Goal: Task Accomplishment & Management: Complete application form

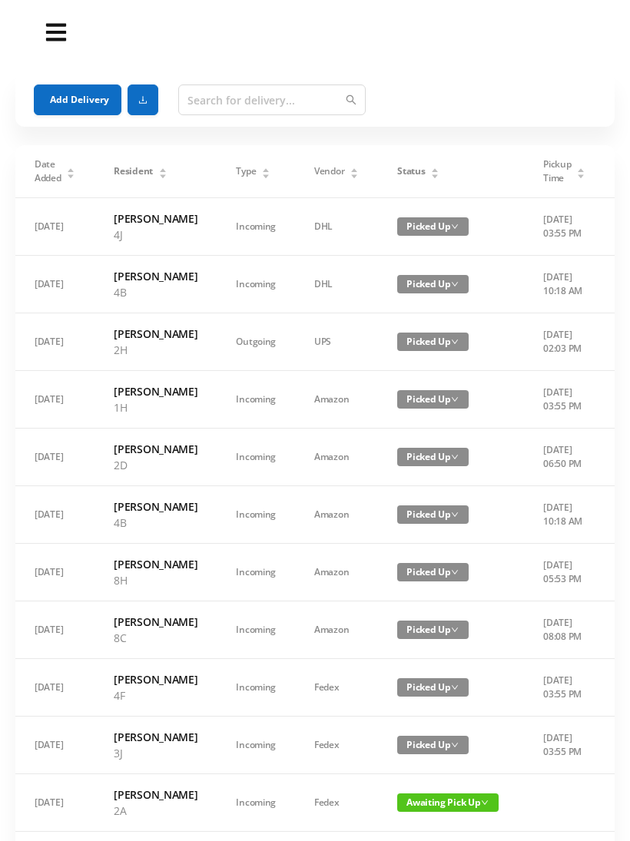
click at [85, 98] on button "Add Delivery" at bounding box center [78, 99] width 88 height 31
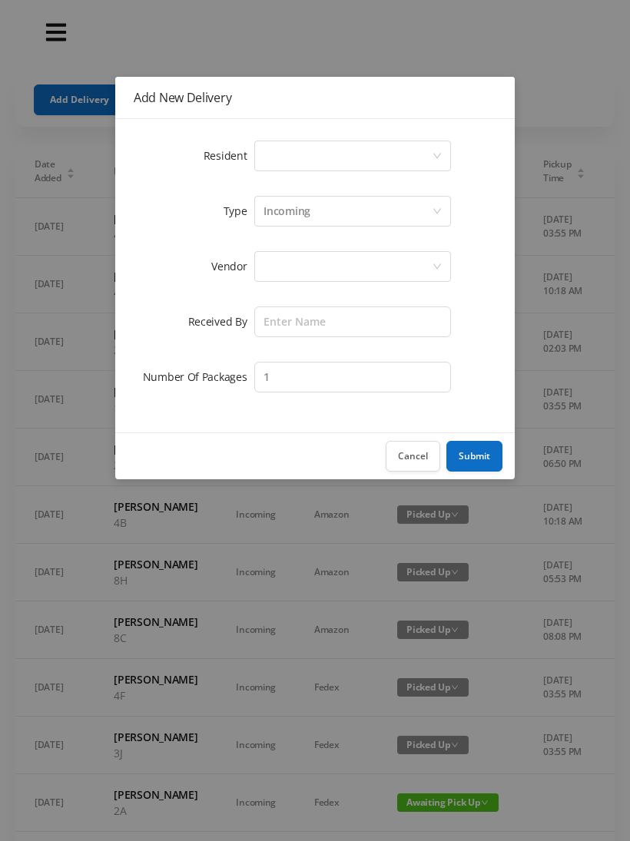
click at [319, 157] on div "Select a person" at bounding box center [347, 155] width 168 height 29
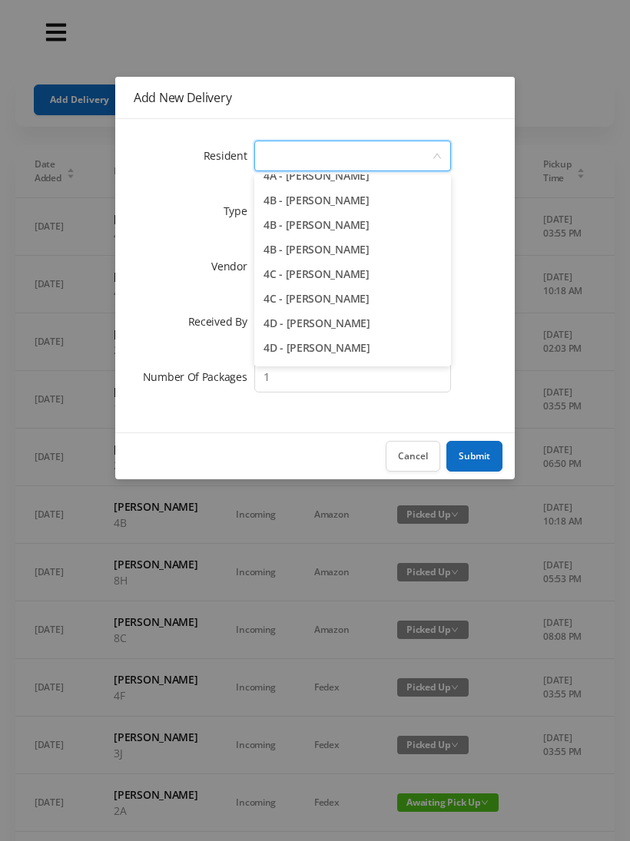
scroll to position [874, 0]
click at [375, 223] on li "4B - [PERSON_NAME]" at bounding box center [352, 225] width 197 height 25
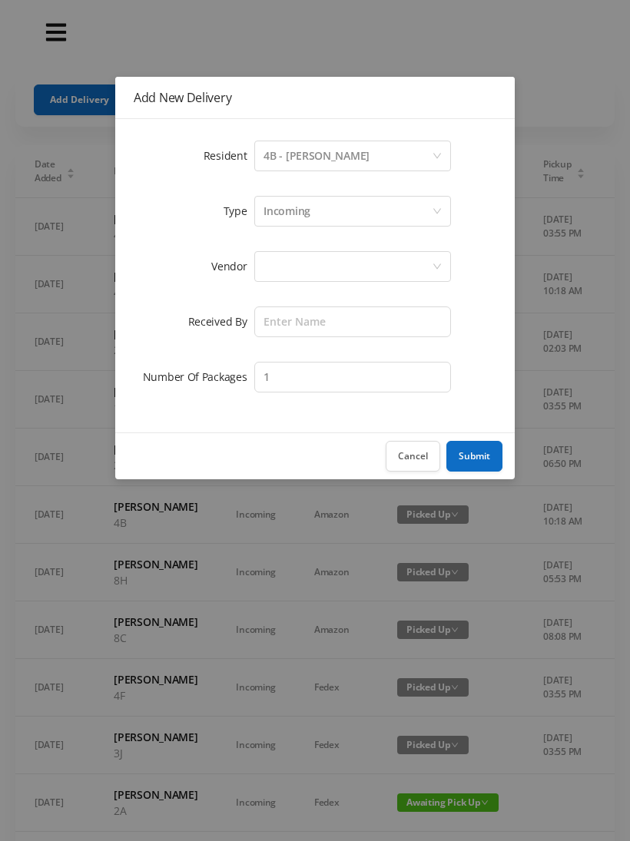
click at [319, 213] on div "Incoming" at bounding box center [347, 211] width 168 height 29
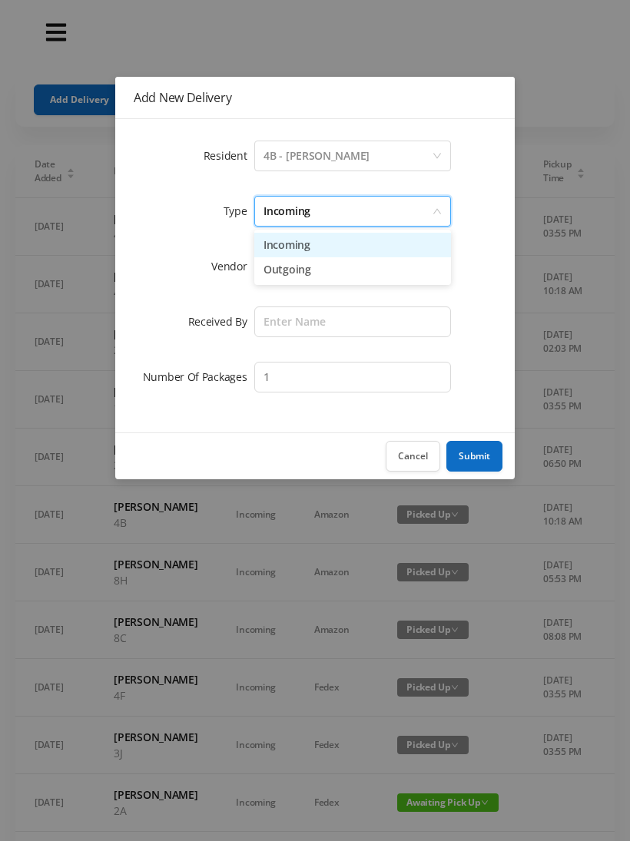
click at [309, 246] on li "Incoming" at bounding box center [352, 245] width 197 height 25
click at [302, 268] on div at bounding box center [347, 266] width 168 height 29
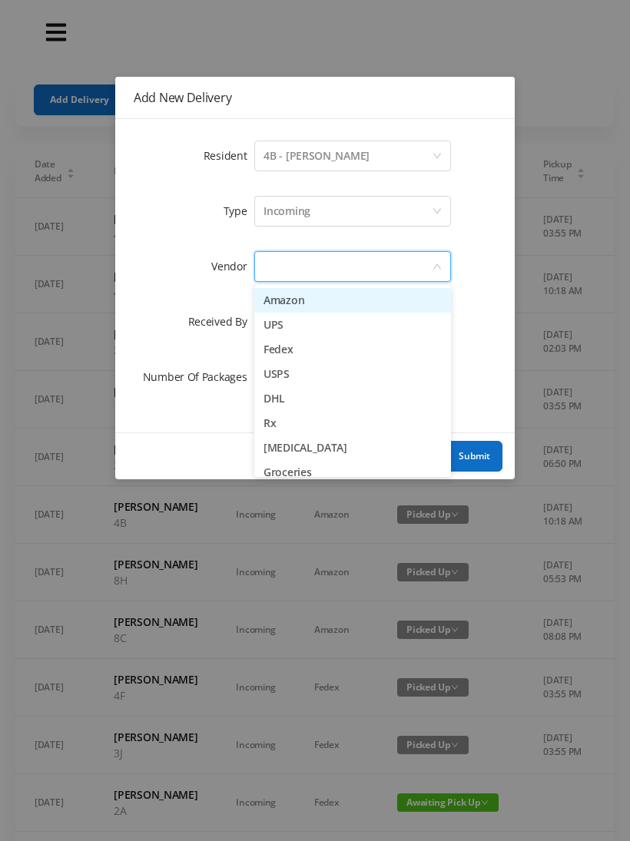
click at [310, 329] on li "UPS" at bounding box center [352, 324] width 197 height 25
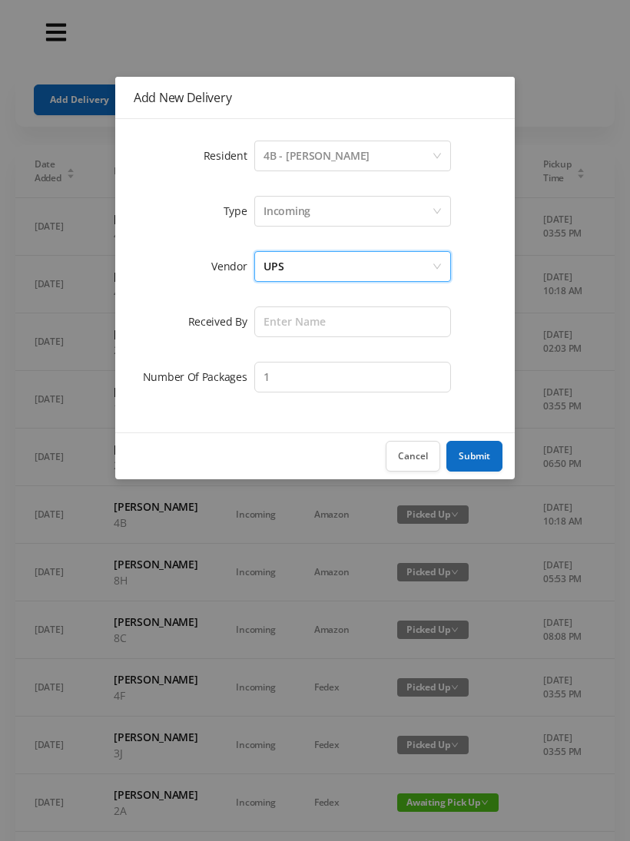
click at [299, 300] on form "Resident Select a person 4B - [PERSON_NAME] Type Incoming Vendor UPS Received B…" at bounding box center [315, 266] width 362 height 258
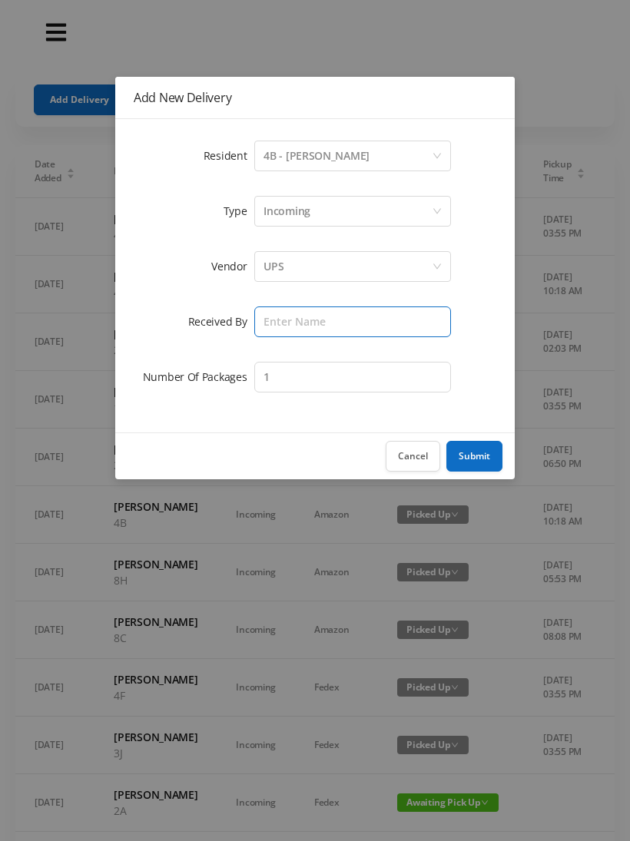
click at [297, 324] on input "text" at bounding box center [352, 321] width 197 height 31
type input "Melece"
click at [489, 460] on button "Submit" at bounding box center [474, 456] width 56 height 31
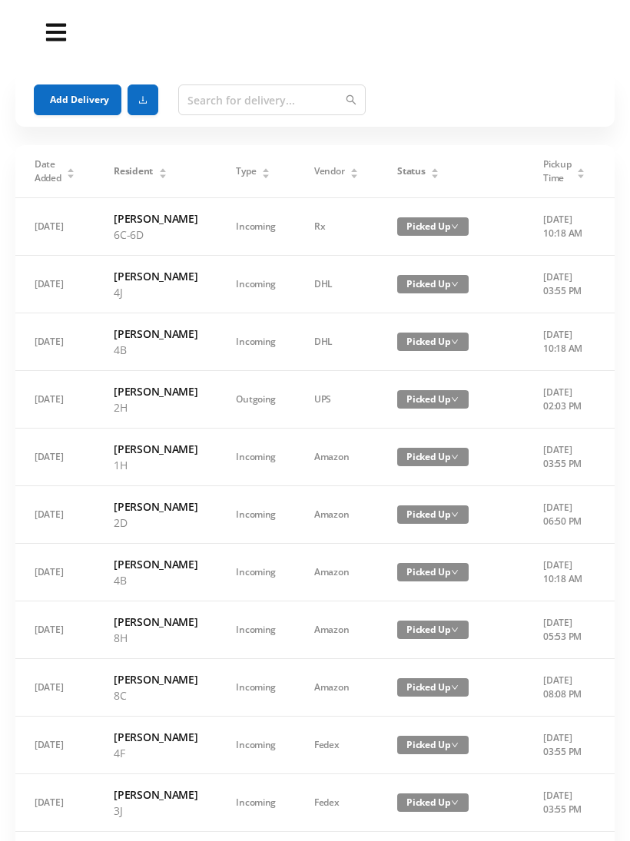
click at [74, 96] on button "Add Delivery" at bounding box center [78, 99] width 88 height 31
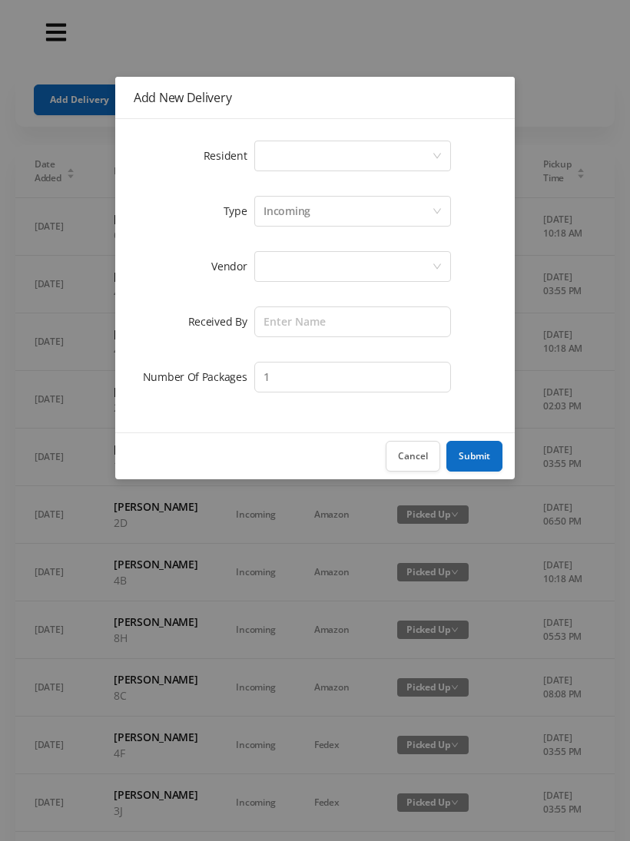
click at [316, 156] on div "Select a person" at bounding box center [347, 155] width 168 height 29
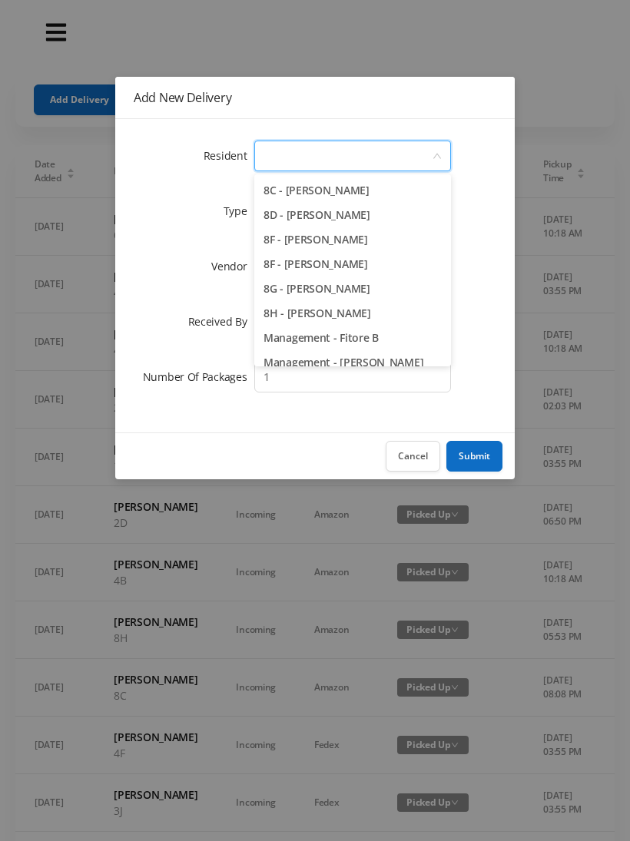
scroll to position [2131, 0]
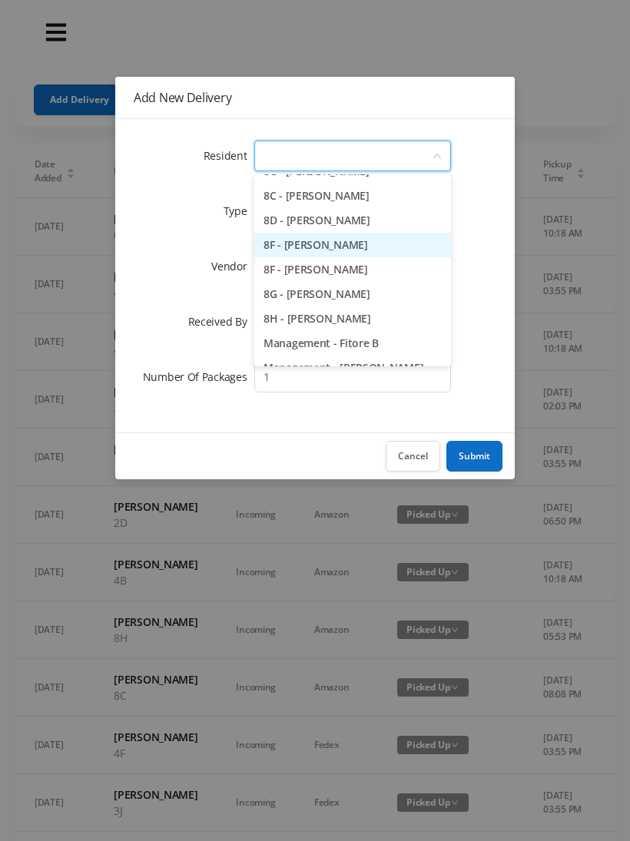
click at [397, 246] on li "8F - [PERSON_NAME]" at bounding box center [352, 245] width 197 height 25
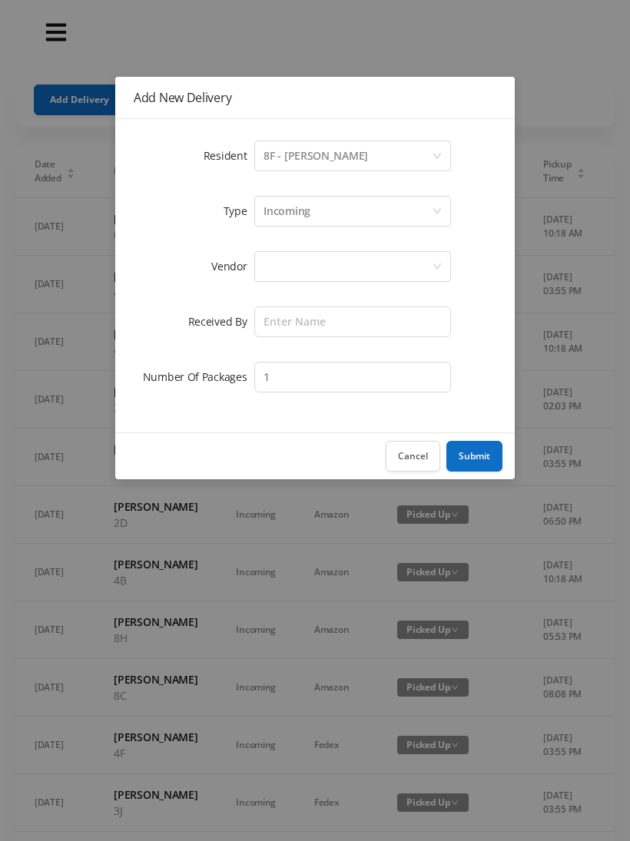
click at [362, 213] on div "Incoming" at bounding box center [347, 211] width 168 height 29
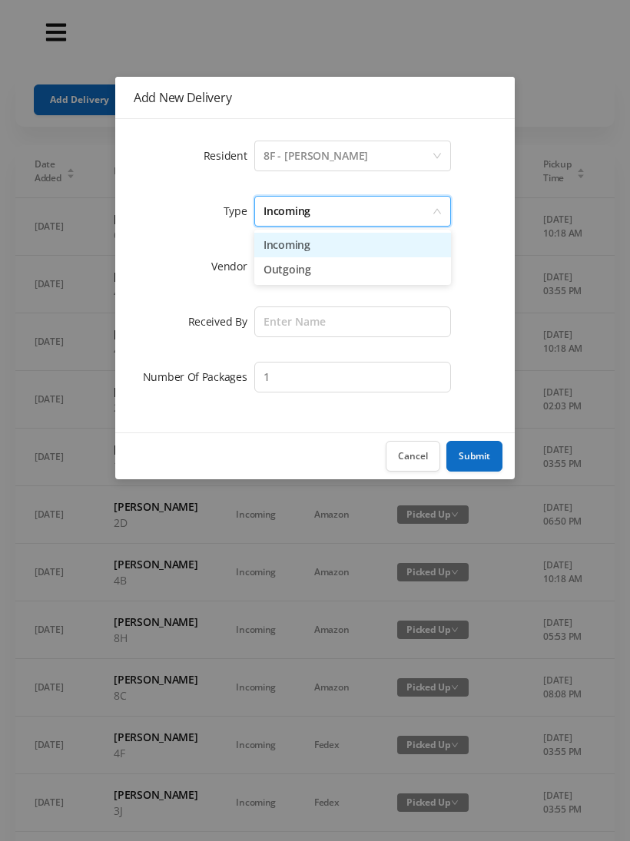
click at [349, 245] on li "Incoming" at bounding box center [352, 245] width 197 height 25
click at [331, 269] on div at bounding box center [347, 266] width 168 height 29
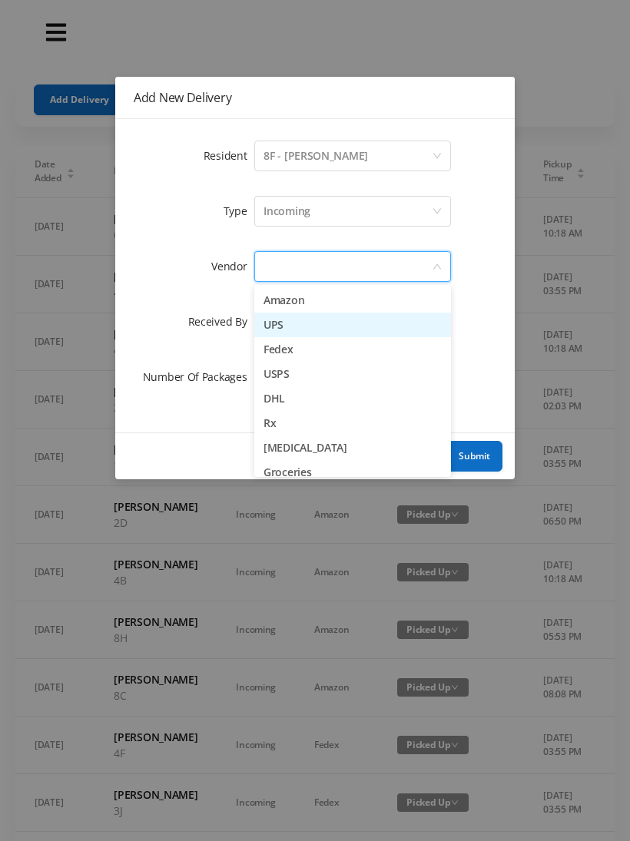
click at [329, 326] on li "UPS" at bounding box center [352, 324] width 197 height 25
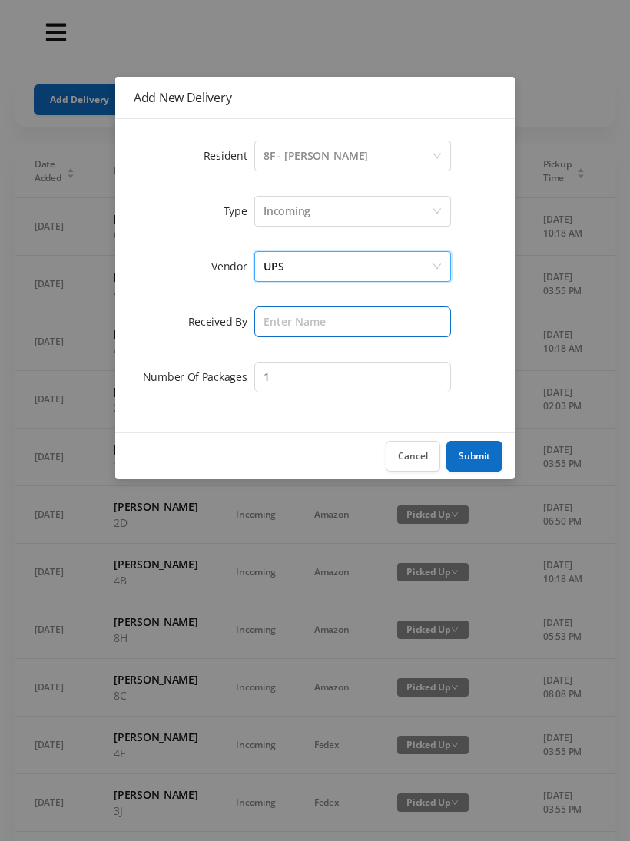
click at [314, 322] on input "text" at bounding box center [352, 321] width 197 height 31
type input "Melece"
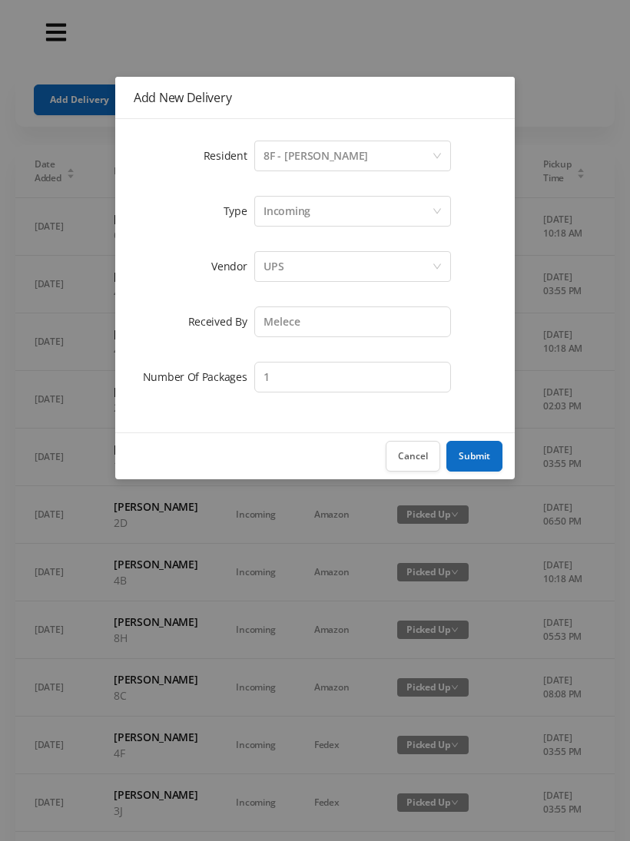
click at [478, 456] on button "Submit" at bounding box center [474, 456] width 56 height 31
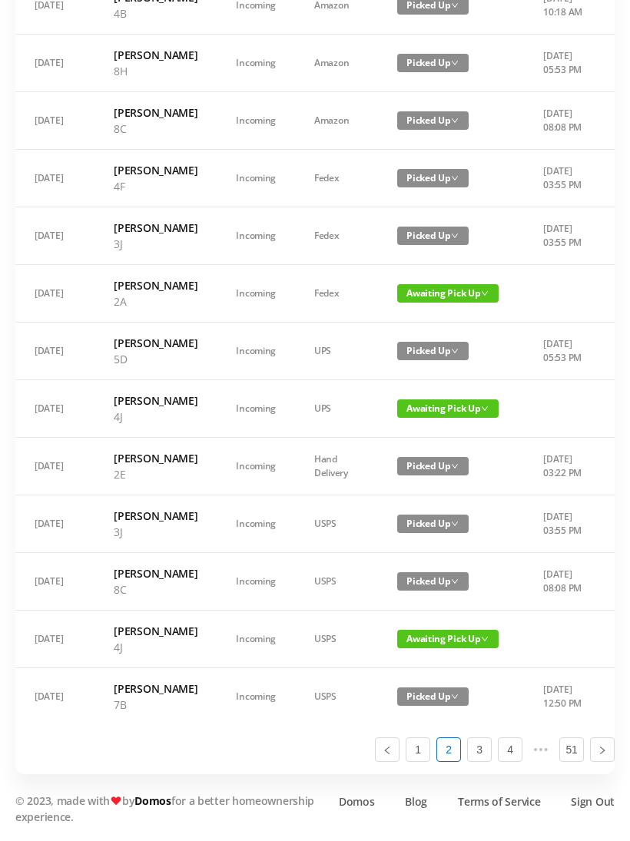
scroll to position [870, 0]
click at [415, 762] on link "1" at bounding box center [417, 750] width 23 height 23
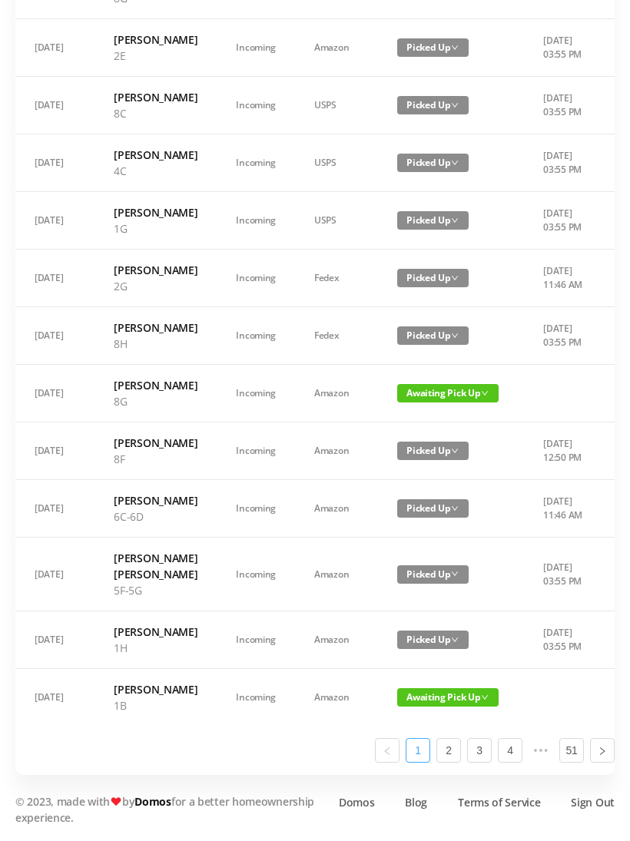
scroll to position [640, 0]
click at [422, 402] on span "Awaiting Pick Up" at bounding box center [447, 393] width 101 height 18
click at [417, 644] on link "Picked Up" at bounding box center [433, 648] width 100 height 25
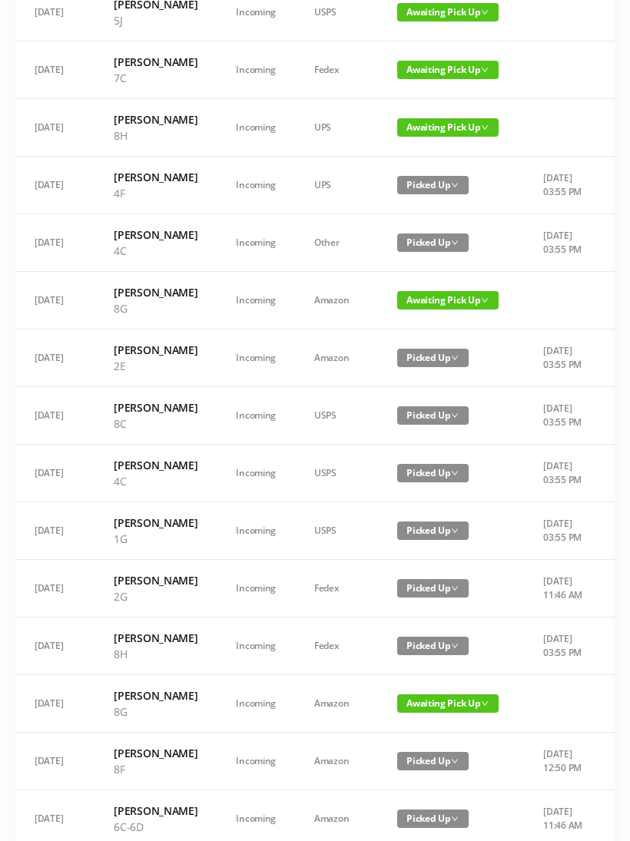
scroll to position [329, 0]
click at [418, 309] on span "Awaiting Pick Up" at bounding box center [447, 300] width 101 height 18
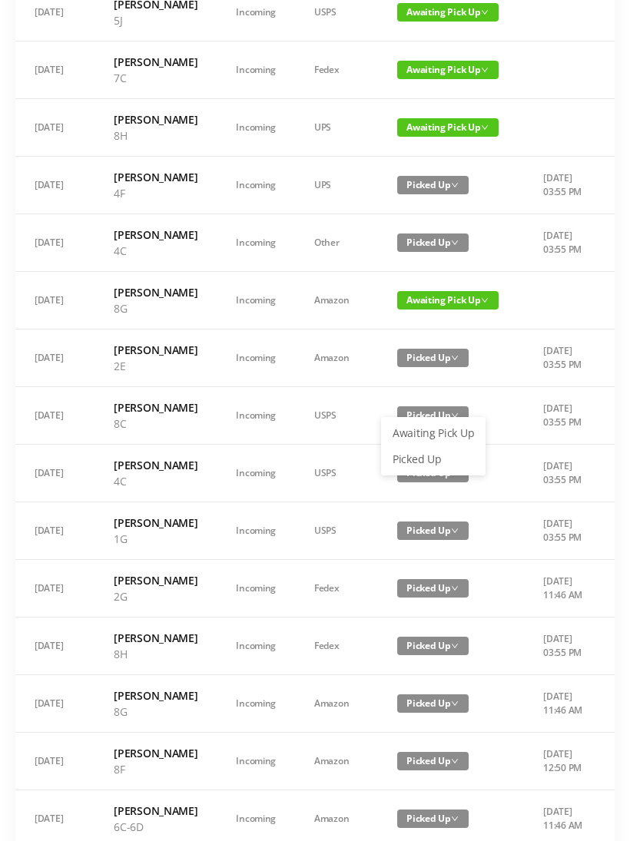
click at [422, 461] on link "Picked Up" at bounding box center [433, 459] width 100 height 25
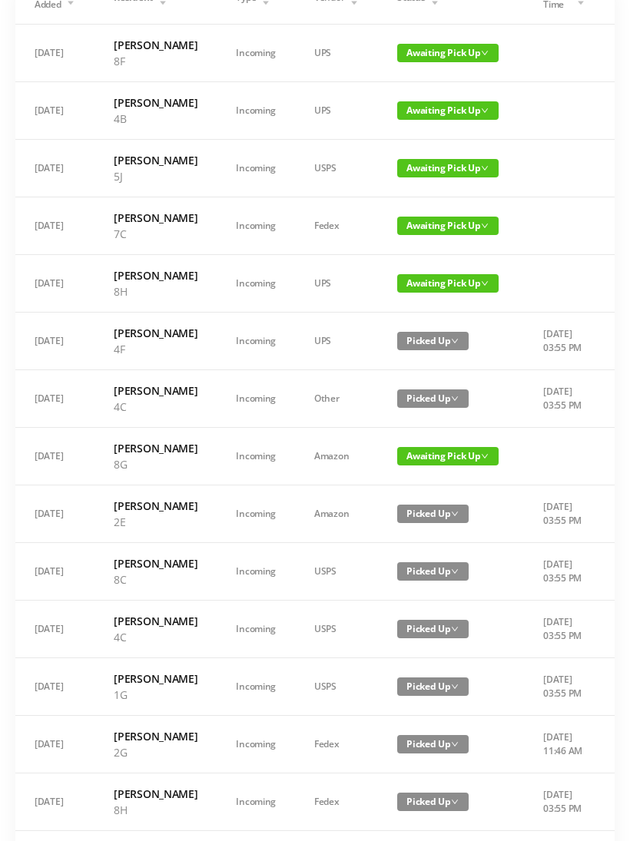
scroll to position [169, 0]
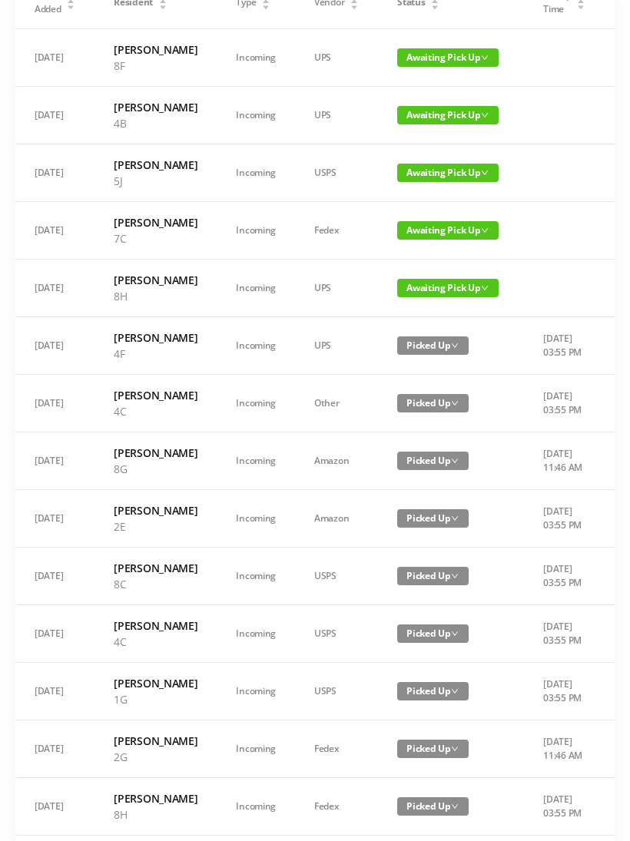
click at [412, 297] on span "Awaiting Pick Up" at bounding box center [447, 288] width 101 height 18
click at [424, 394] on link "Picked Up" at bounding box center [433, 398] width 100 height 25
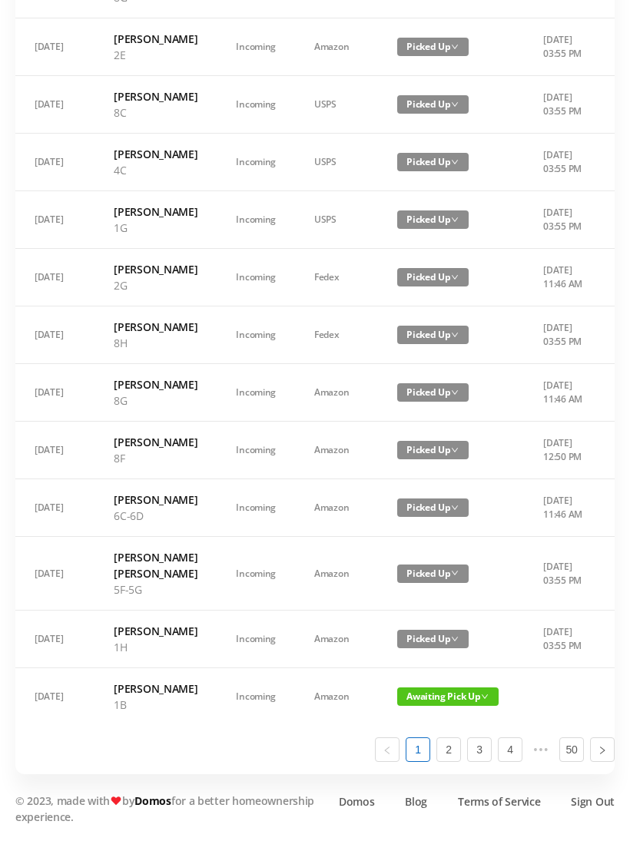
scroll to position [886, 0]
click at [451, 762] on link "2" at bounding box center [448, 750] width 23 height 23
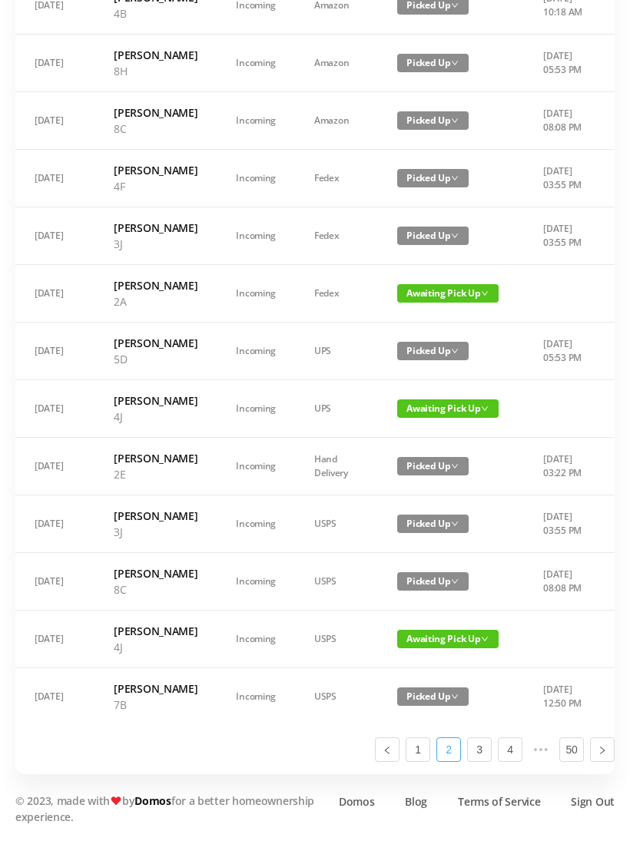
scroll to position [870, 0]
click at [482, 762] on link "3" at bounding box center [479, 750] width 23 height 23
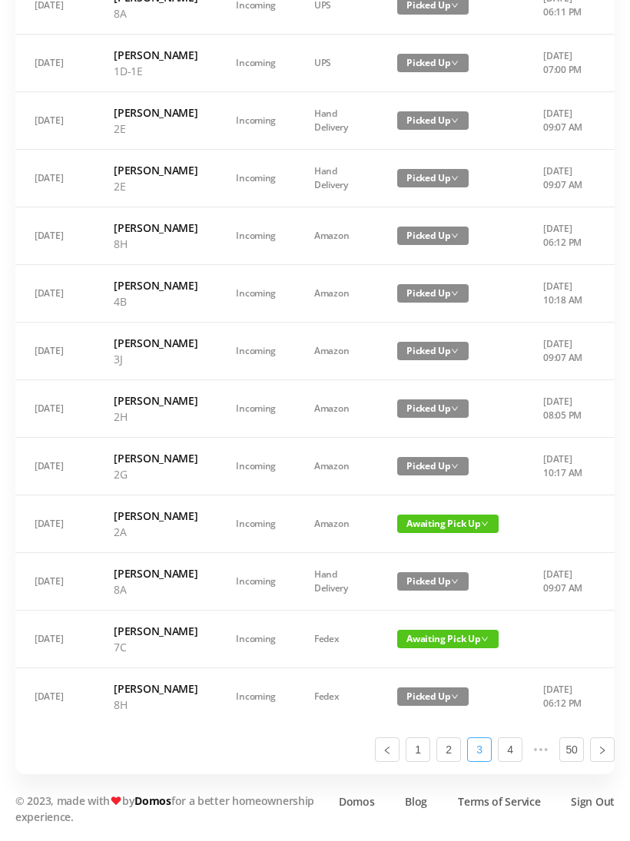
scroll to position [902, 0]
click at [420, 762] on link "1" at bounding box center [417, 750] width 23 height 23
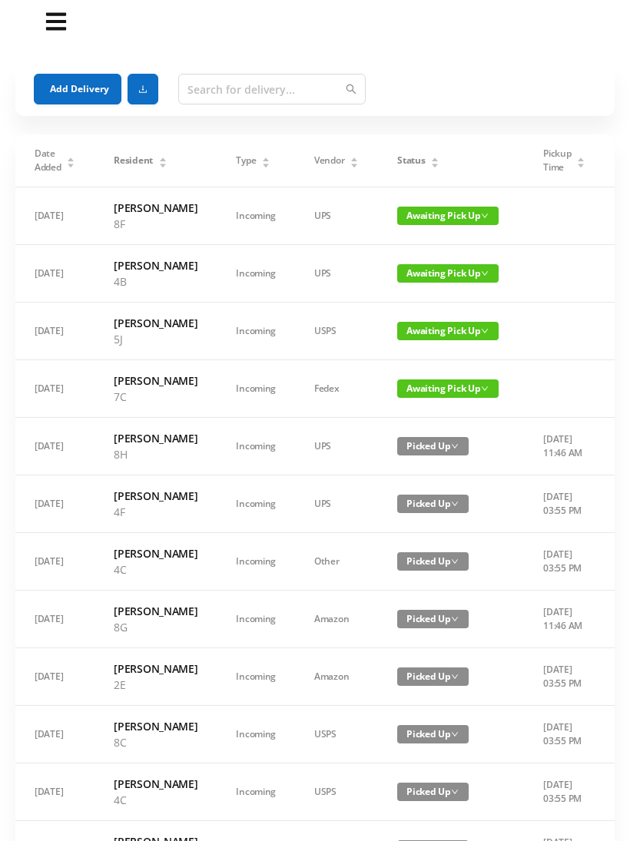
scroll to position [0, 0]
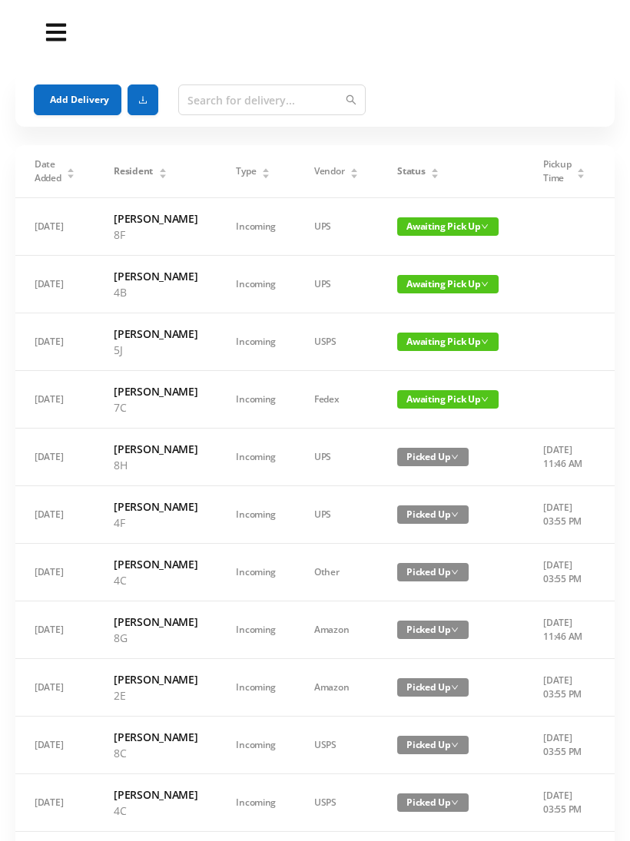
click at [89, 93] on button "Add Delivery" at bounding box center [78, 99] width 88 height 31
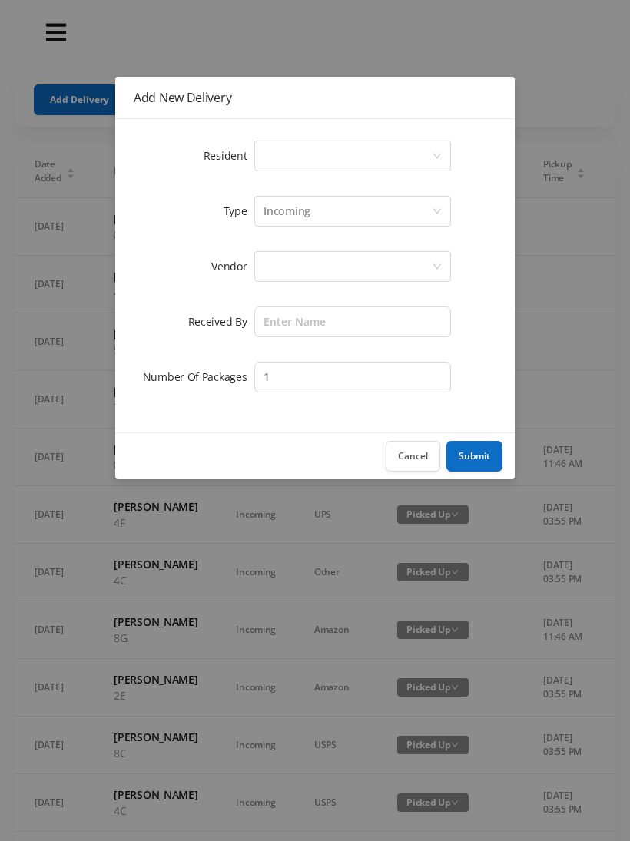
click at [307, 158] on div "Select a person" at bounding box center [347, 155] width 168 height 29
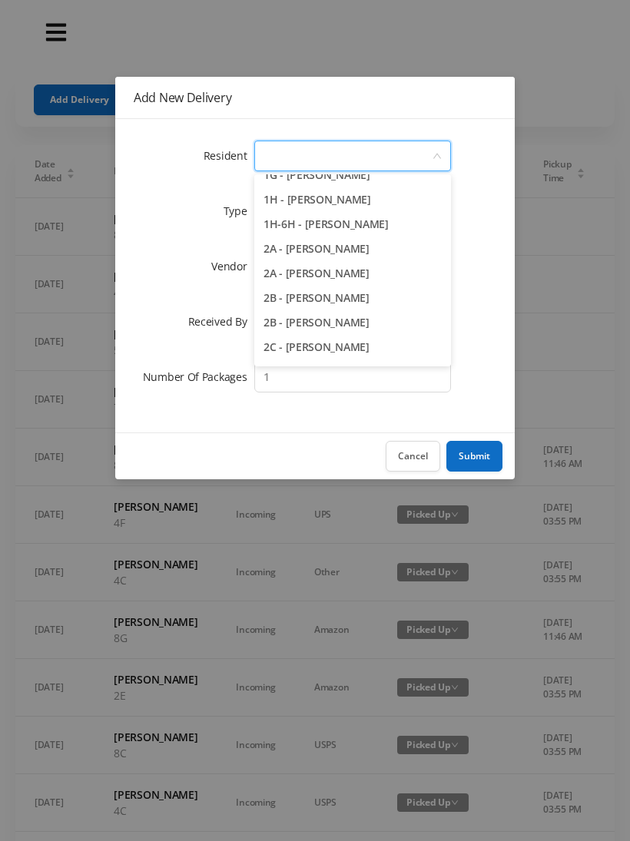
scroll to position [230, 0]
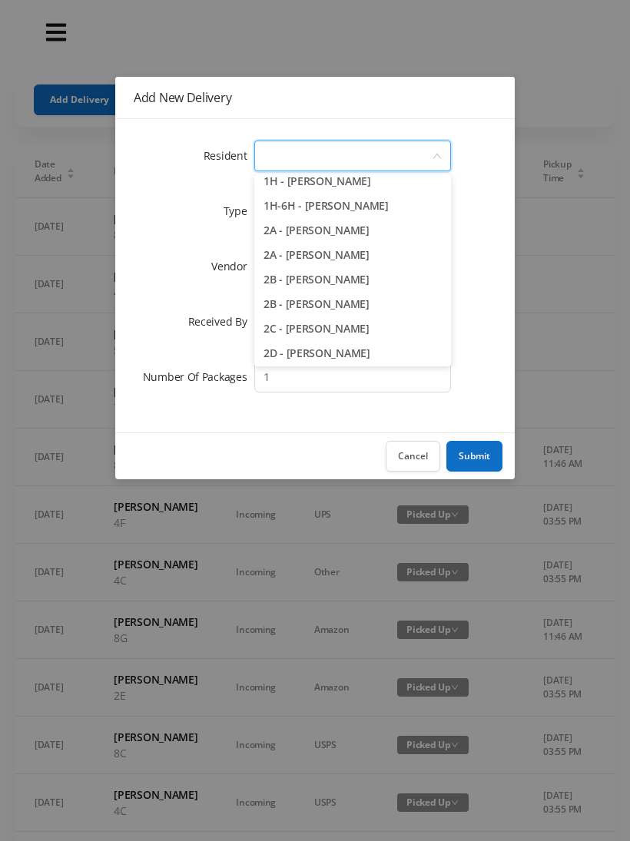
click at [376, 262] on li "2A - [PERSON_NAME]" at bounding box center [352, 255] width 197 height 25
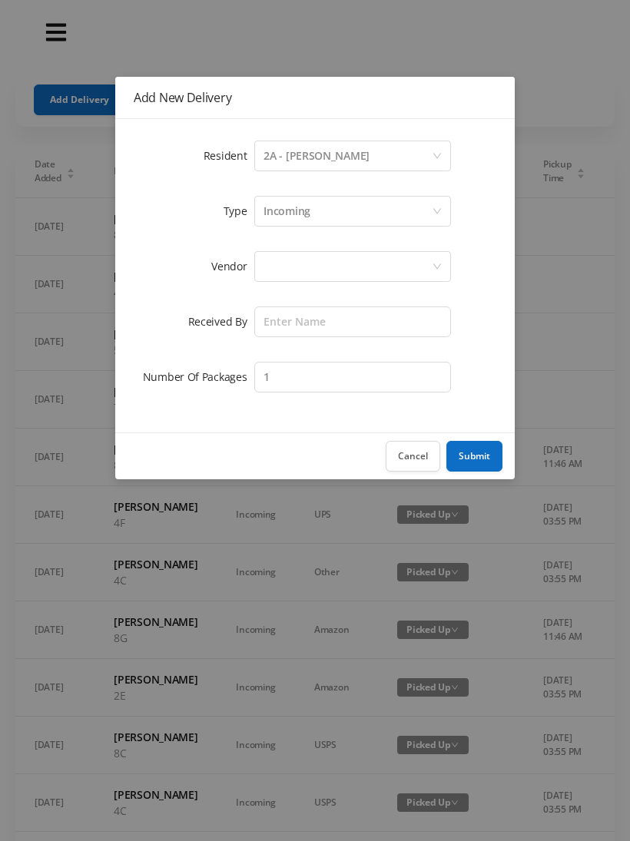
click at [329, 211] on div "Incoming" at bounding box center [347, 211] width 168 height 29
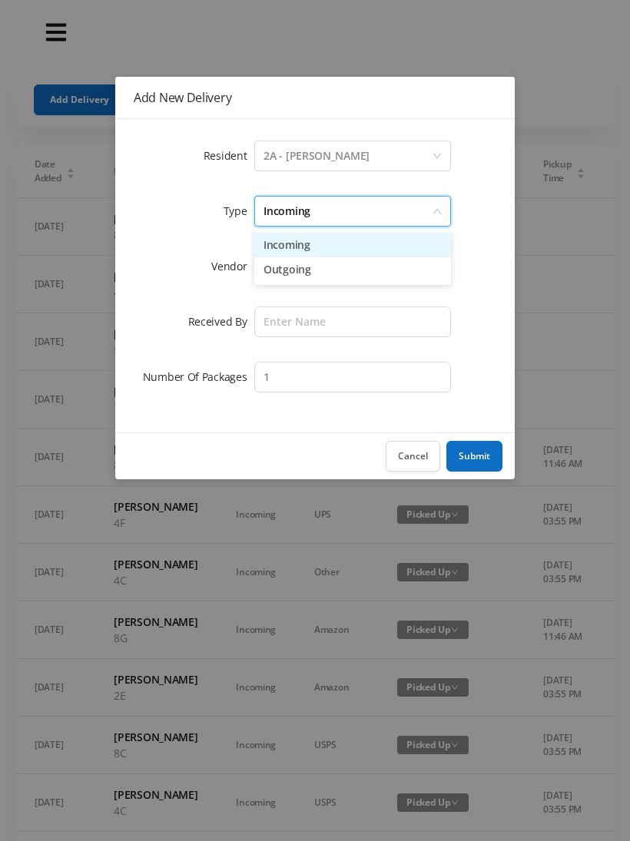
click at [316, 249] on li "Incoming" at bounding box center [352, 245] width 197 height 25
click at [303, 272] on div at bounding box center [347, 266] width 168 height 29
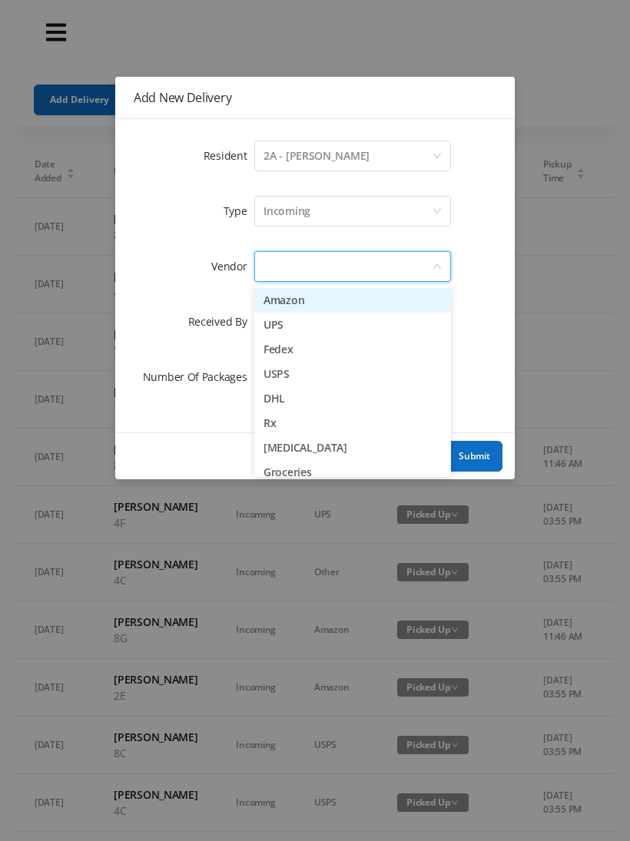
click at [312, 350] on li "Fedex" at bounding box center [352, 349] width 197 height 25
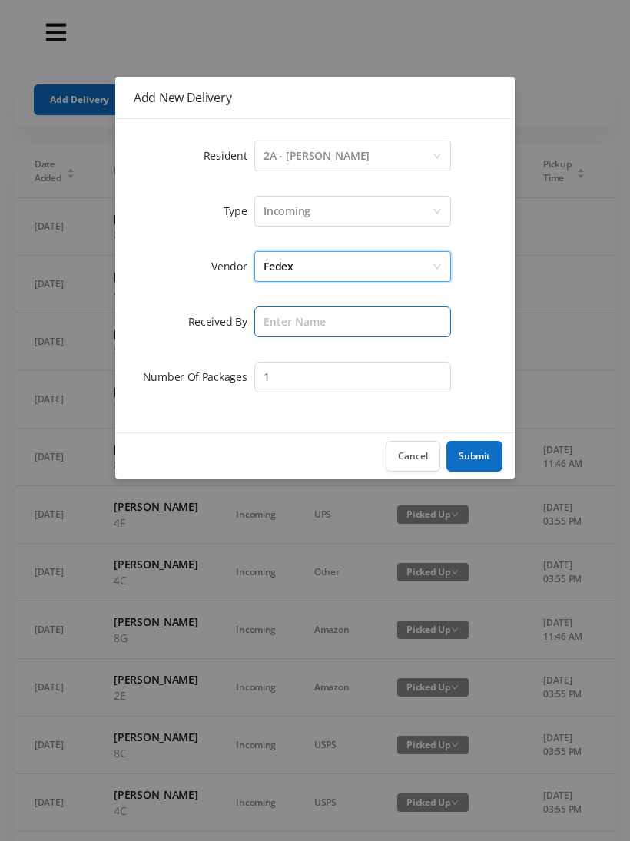
click at [300, 322] on input "text" at bounding box center [352, 321] width 197 height 31
type input "Melece"
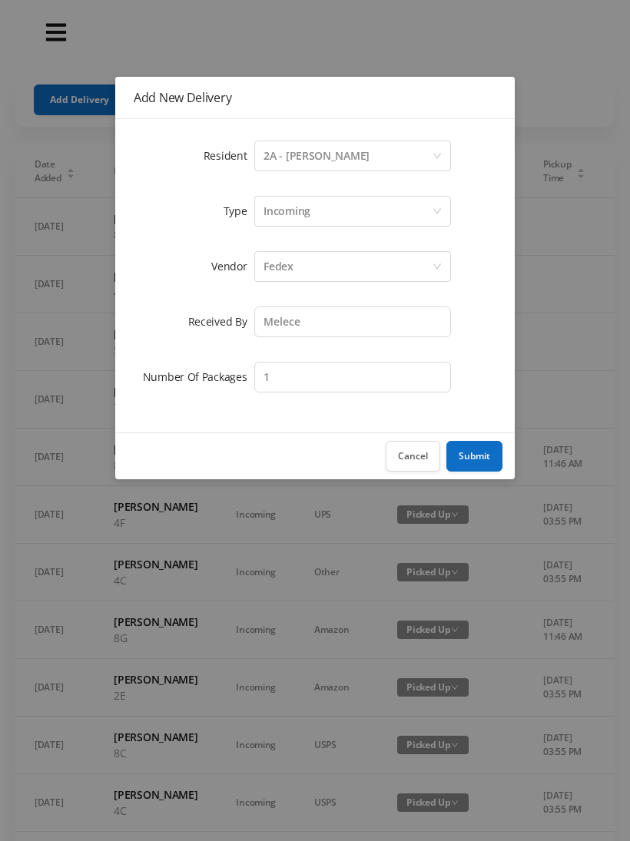
click at [474, 455] on button "Submit" at bounding box center [474, 456] width 56 height 31
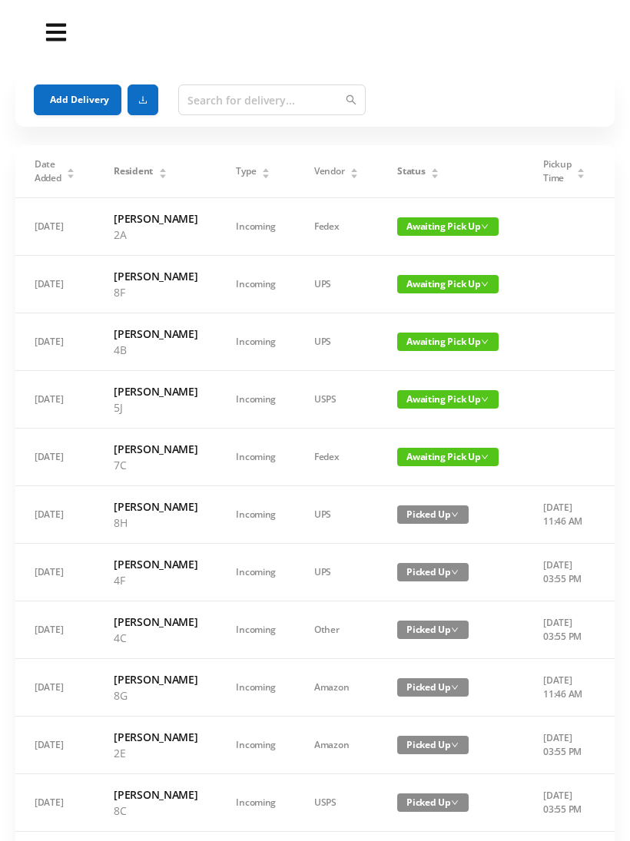
click at [92, 98] on button "Add Delivery" at bounding box center [78, 99] width 88 height 31
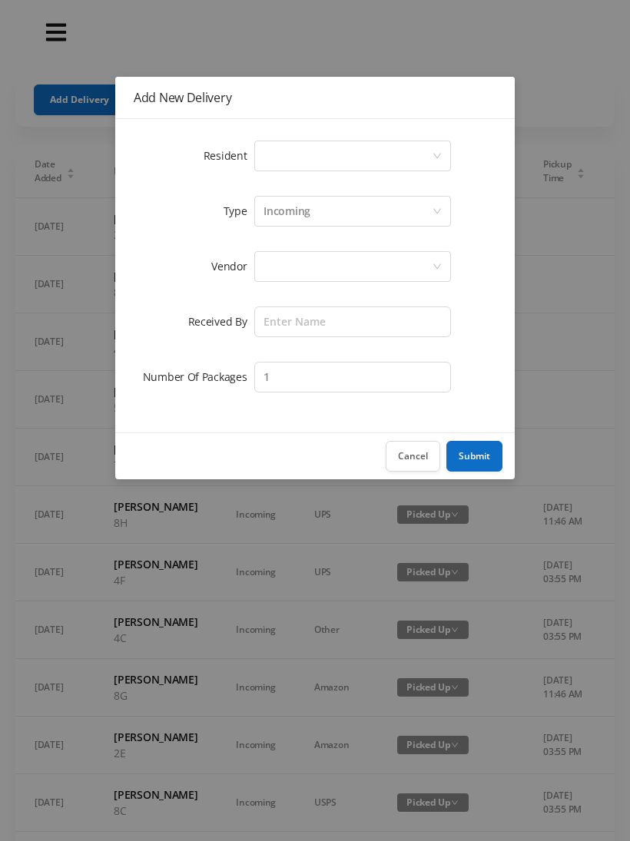
click at [322, 152] on div "Select a person" at bounding box center [347, 155] width 168 height 29
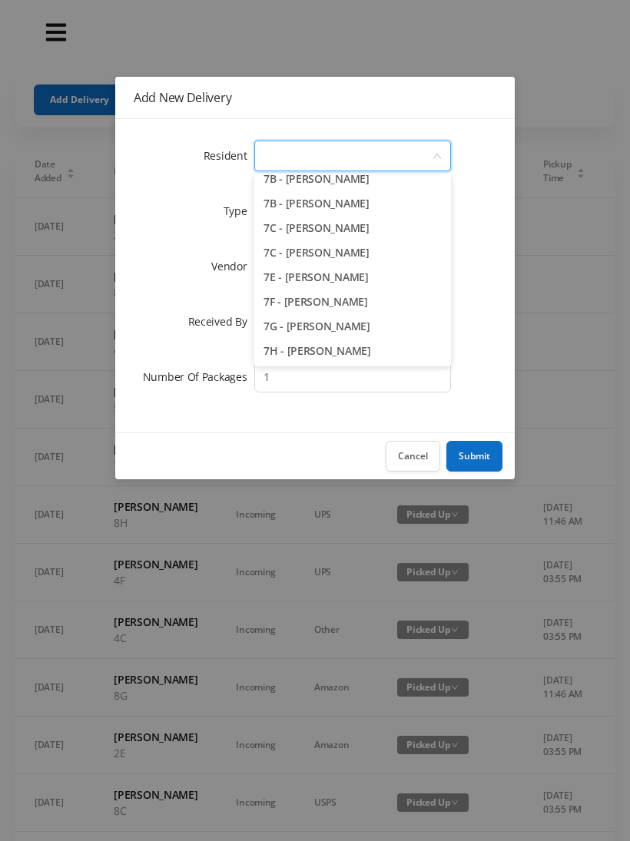
scroll to position [1789, 0]
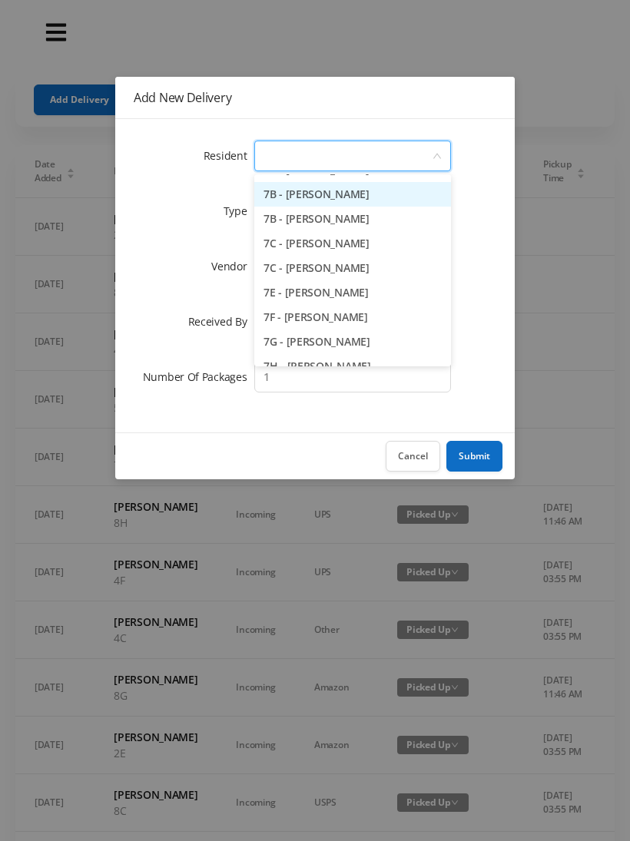
click at [386, 190] on li "7B - [PERSON_NAME]" at bounding box center [352, 194] width 197 height 25
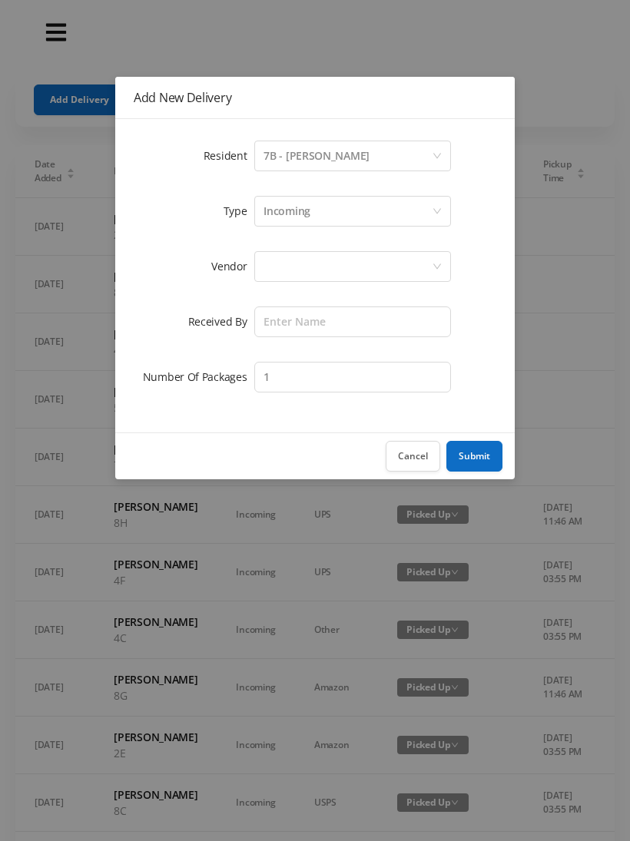
click at [333, 197] on div "Incoming" at bounding box center [347, 211] width 168 height 29
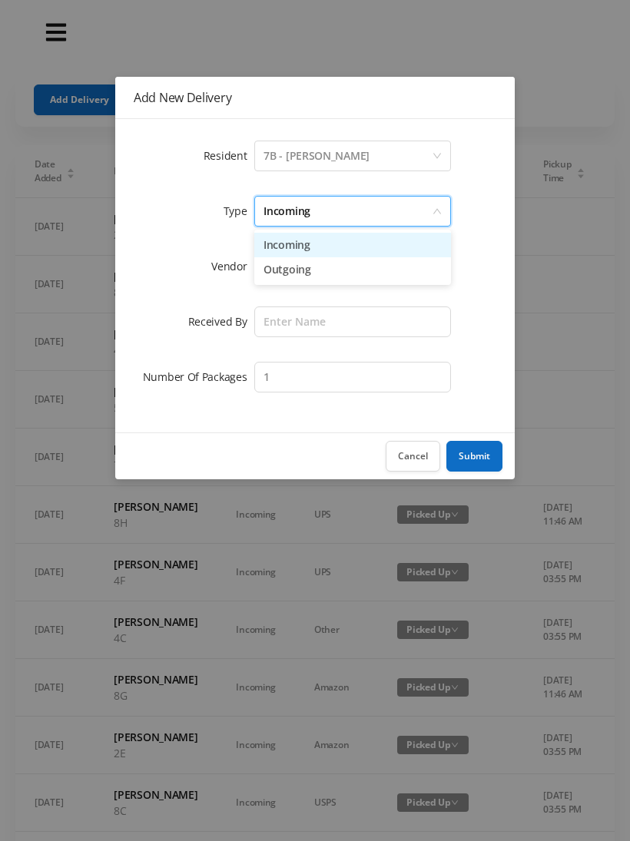
click at [320, 244] on li "Incoming" at bounding box center [352, 245] width 197 height 25
click at [309, 267] on div at bounding box center [347, 266] width 168 height 29
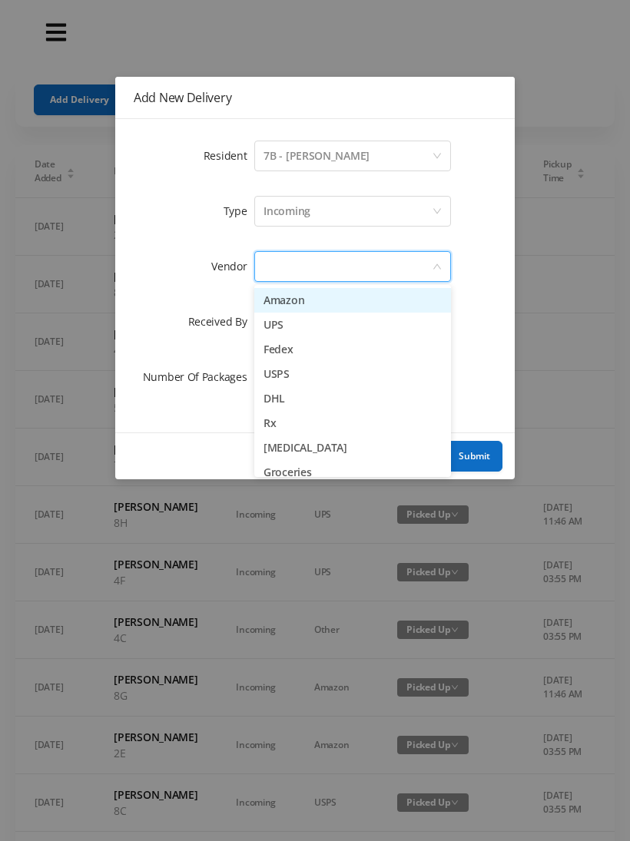
click at [322, 425] on li "Rx" at bounding box center [352, 423] width 197 height 25
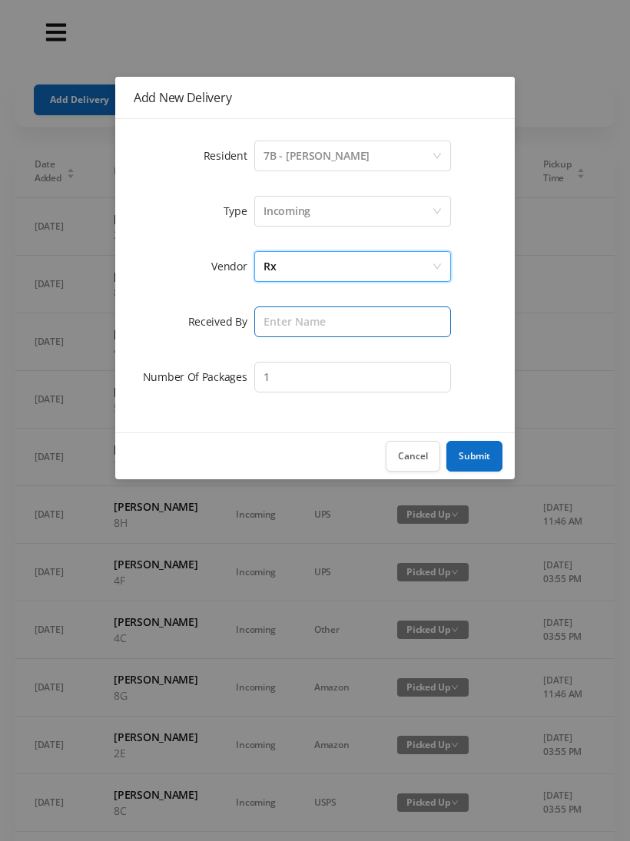
click at [306, 325] on input "text" at bounding box center [352, 321] width 197 height 31
type input "Melece"
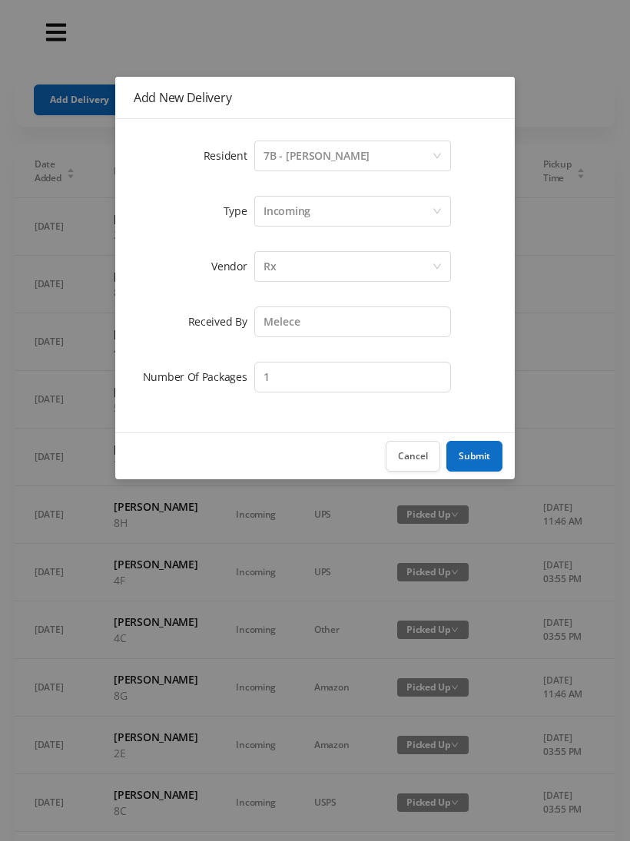
click at [483, 459] on button "Submit" at bounding box center [474, 456] width 56 height 31
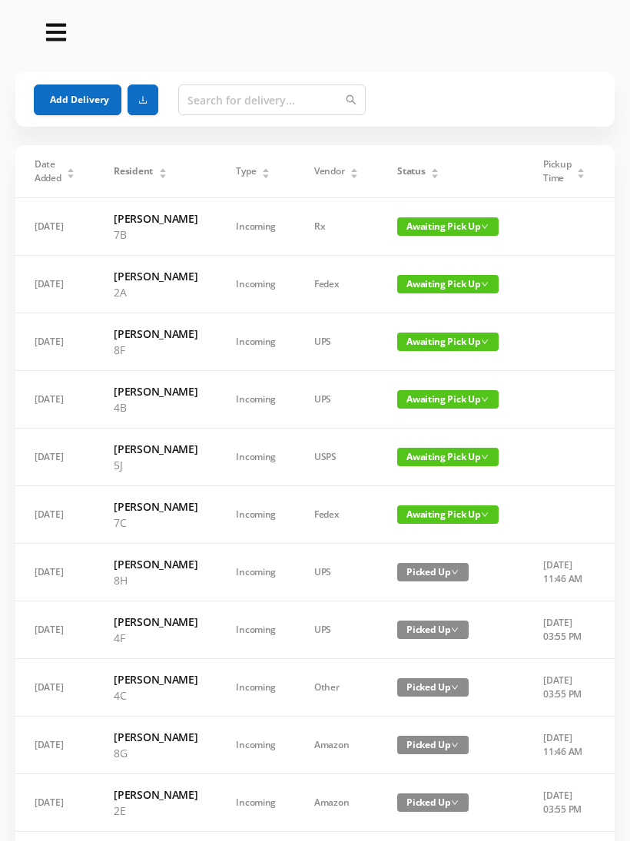
click at [98, 102] on button "Add Delivery" at bounding box center [78, 99] width 88 height 31
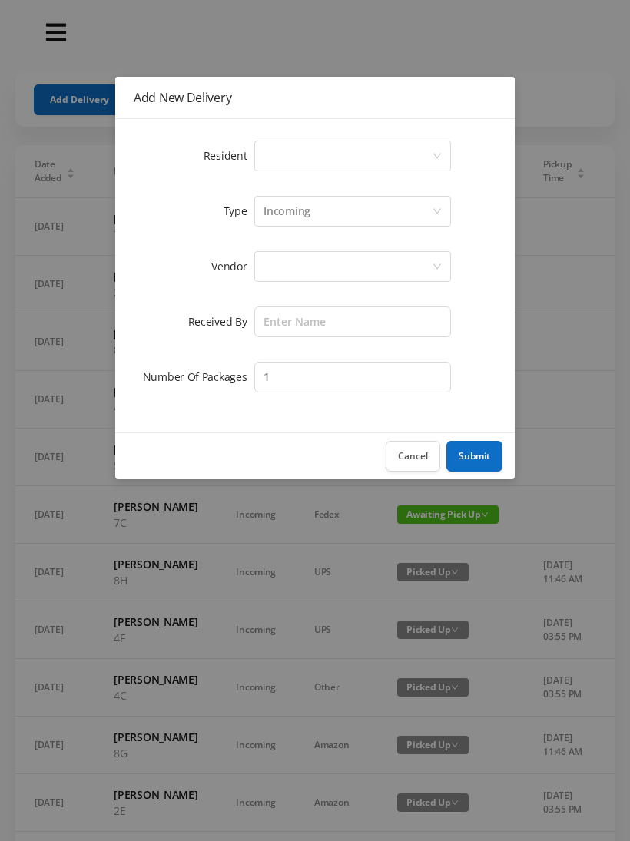
click at [429, 155] on div "Select a person" at bounding box center [347, 155] width 168 height 29
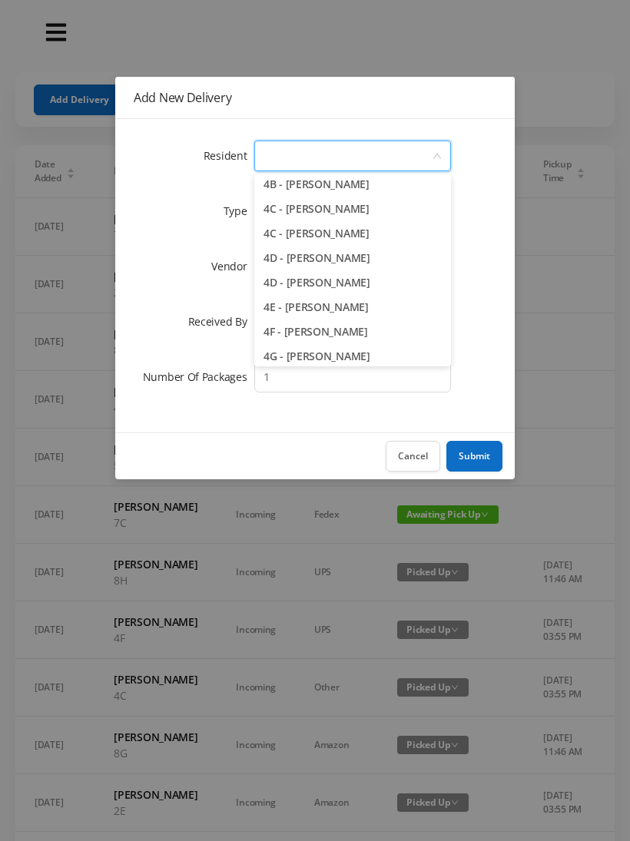
scroll to position [938, 0]
click at [355, 329] on li "4F - [PERSON_NAME]" at bounding box center [352, 332] width 197 height 25
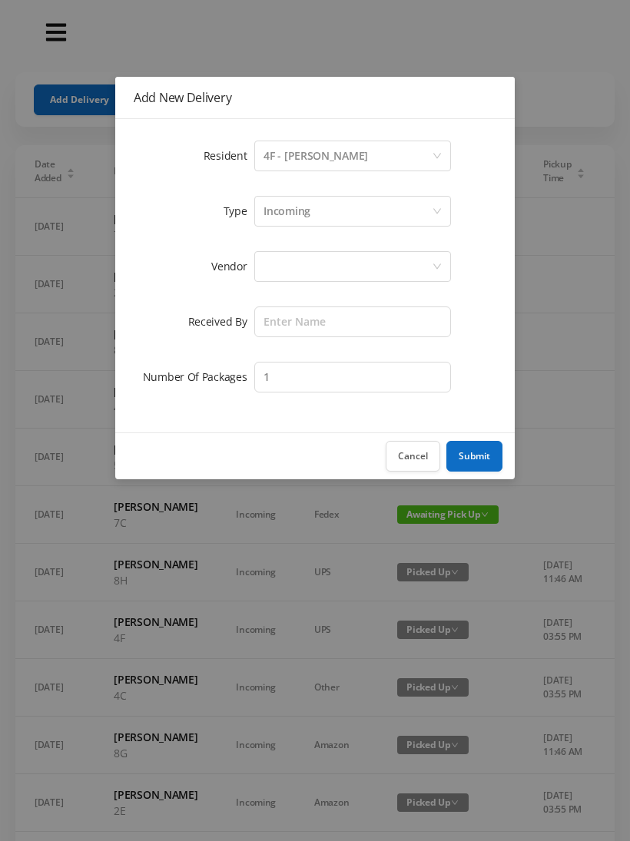
click at [374, 271] on div at bounding box center [347, 266] width 168 height 29
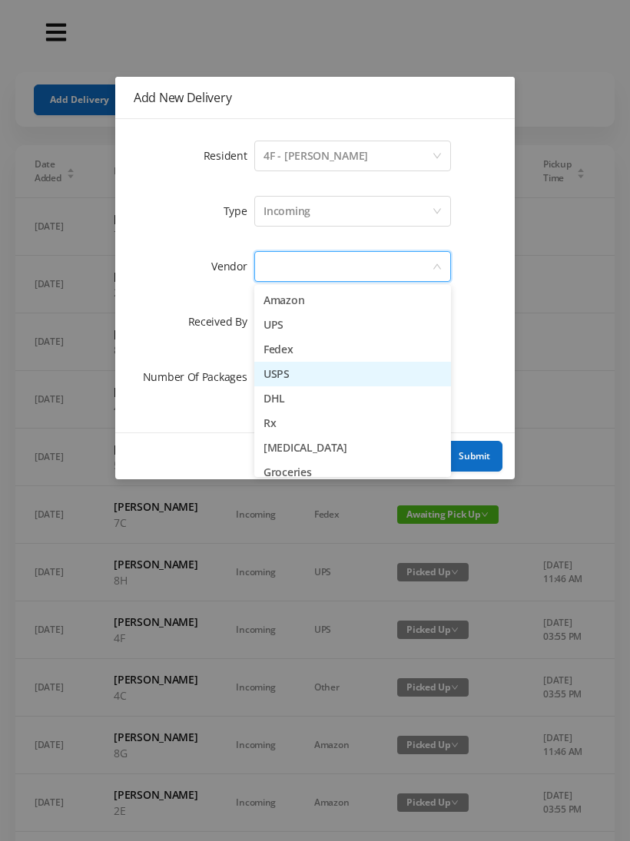
click at [298, 372] on li "USPS" at bounding box center [352, 374] width 197 height 25
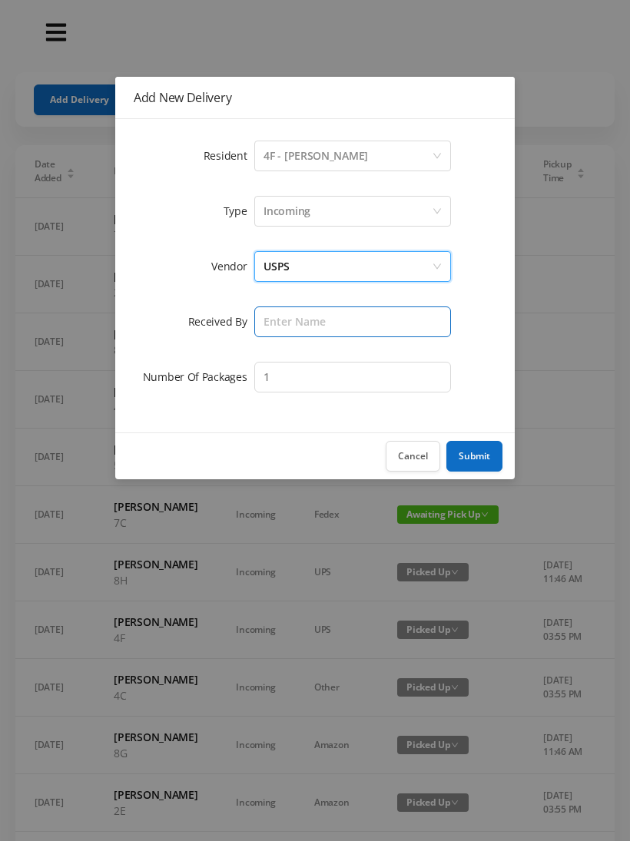
click at [377, 328] on input "text" at bounding box center [352, 321] width 197 height 31
type input "[PERSON_NAME]"
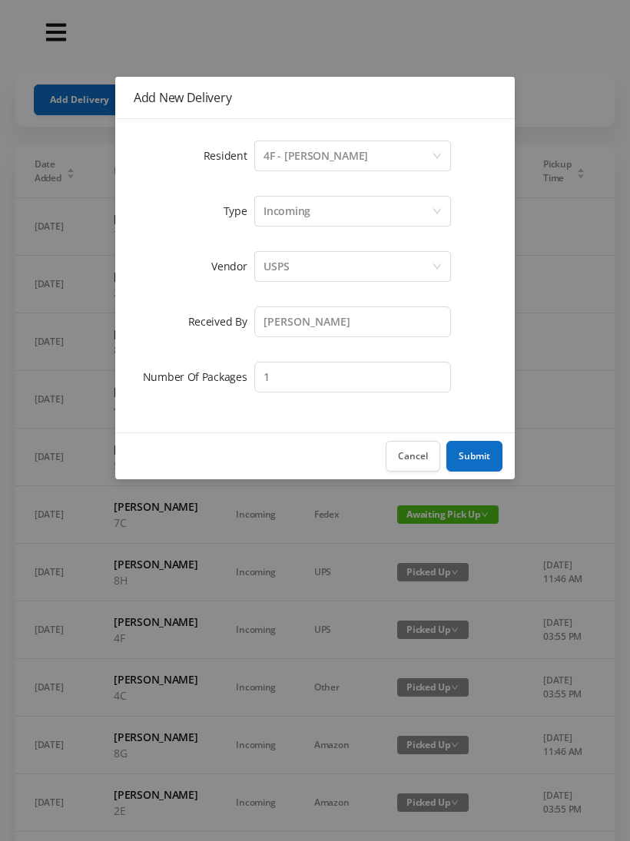
click at [481, 463] on button "Submit" at bounding box center [474, 456] width 56 height 31
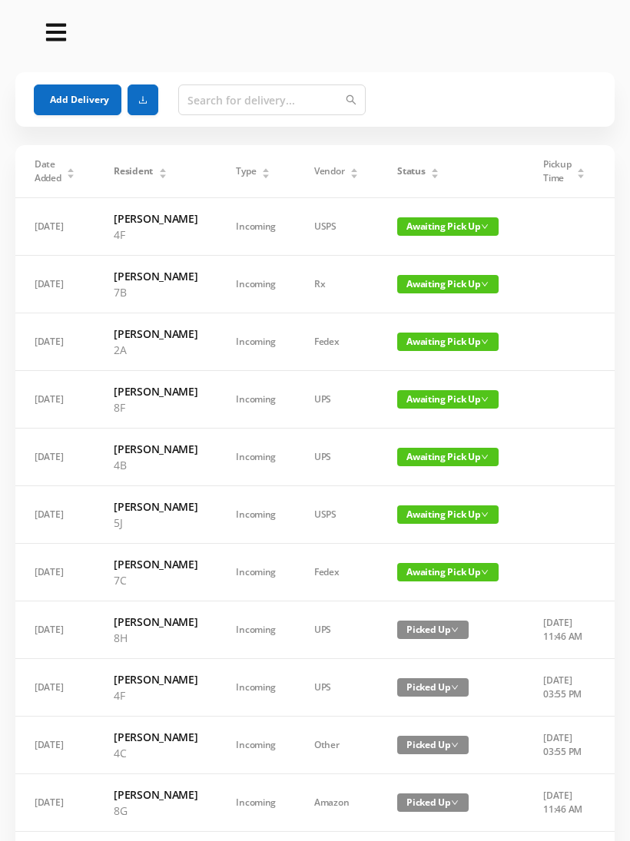
click at [439, 170] on div "Status" at bounding box center [418, 171] width 42 height 14
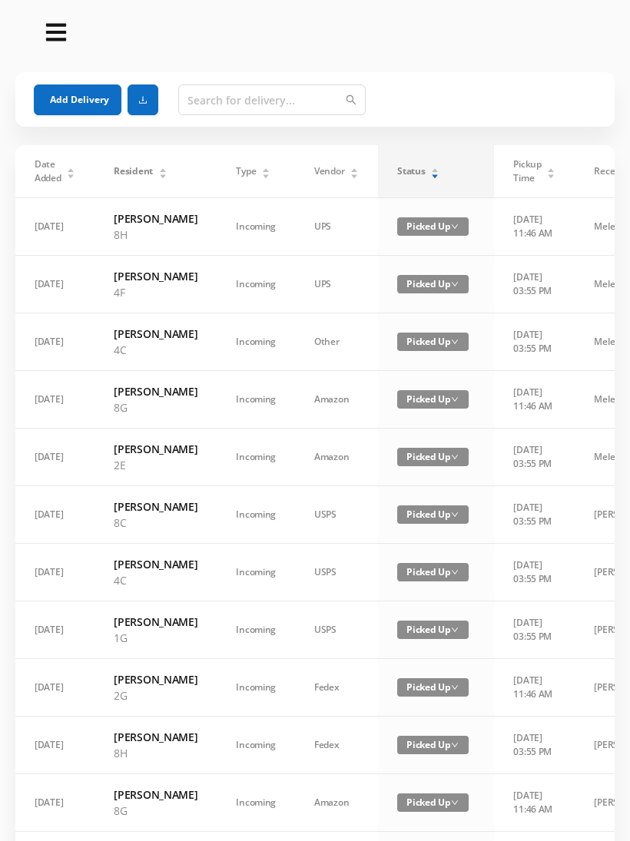
click at [439, 164] on div "Status" at bounding box center [418, 171] width 42 height 14
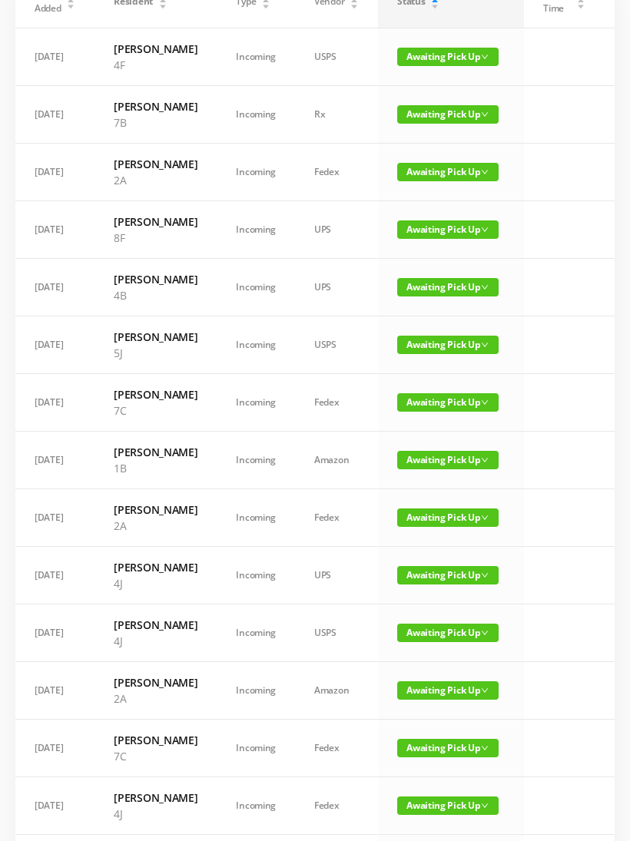
scroll to position [168, 0]
